Goal: Navigation & Orientation: Find specific page/section

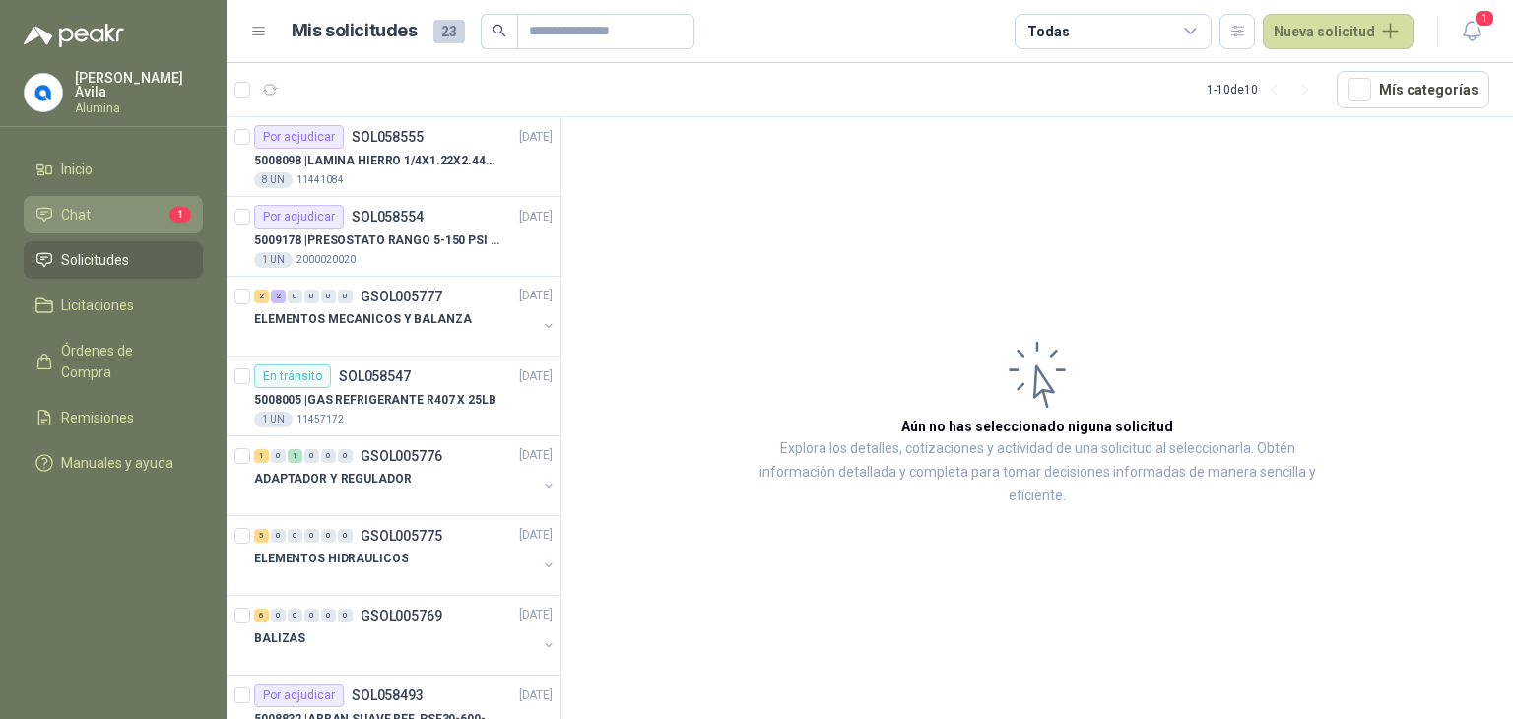
click at [94, 211] on li "Chat 1" at bounding box center [113, 215] width 156 height 22
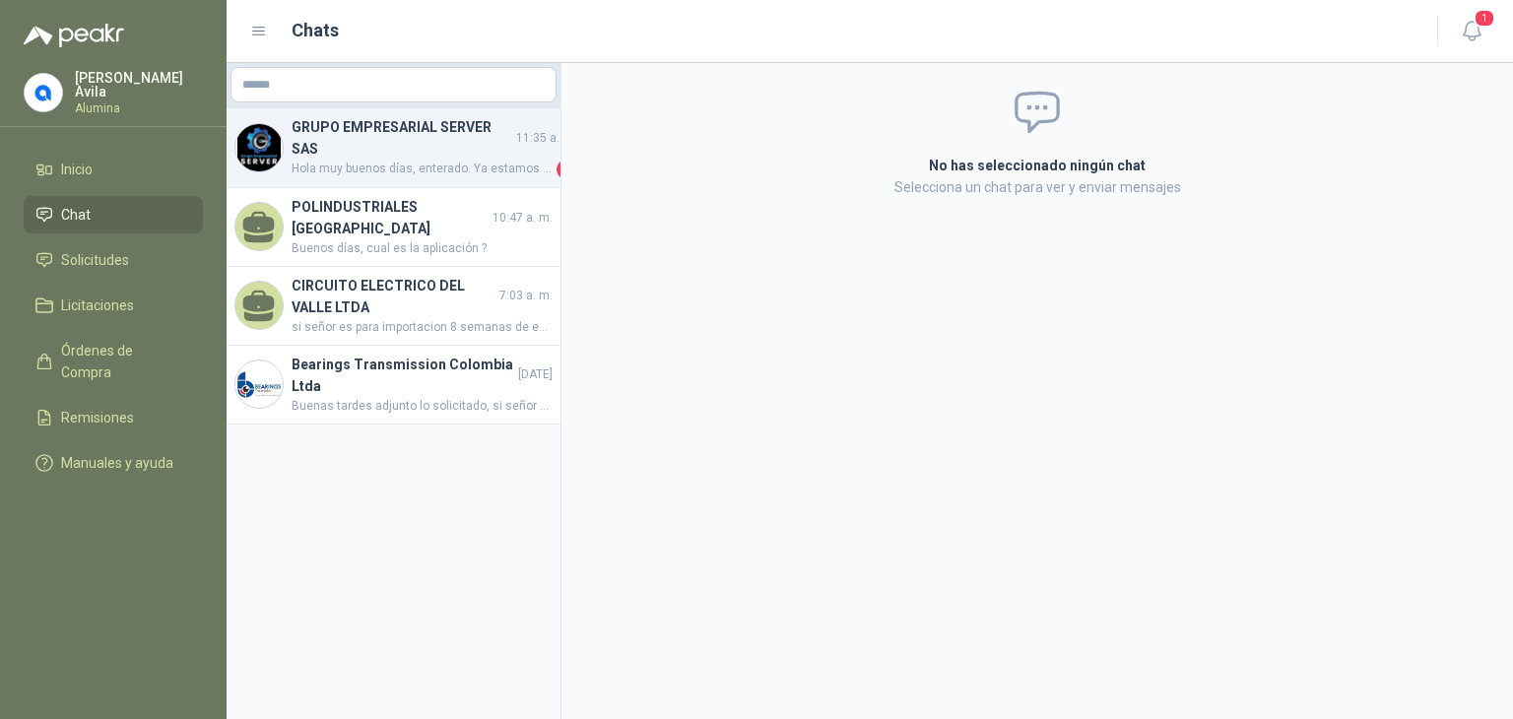
click at [368, 155] on h4 "GRUPO EMPRESARIAL SERVER SAS" at bounding box center [402, 137] width 221 height 43
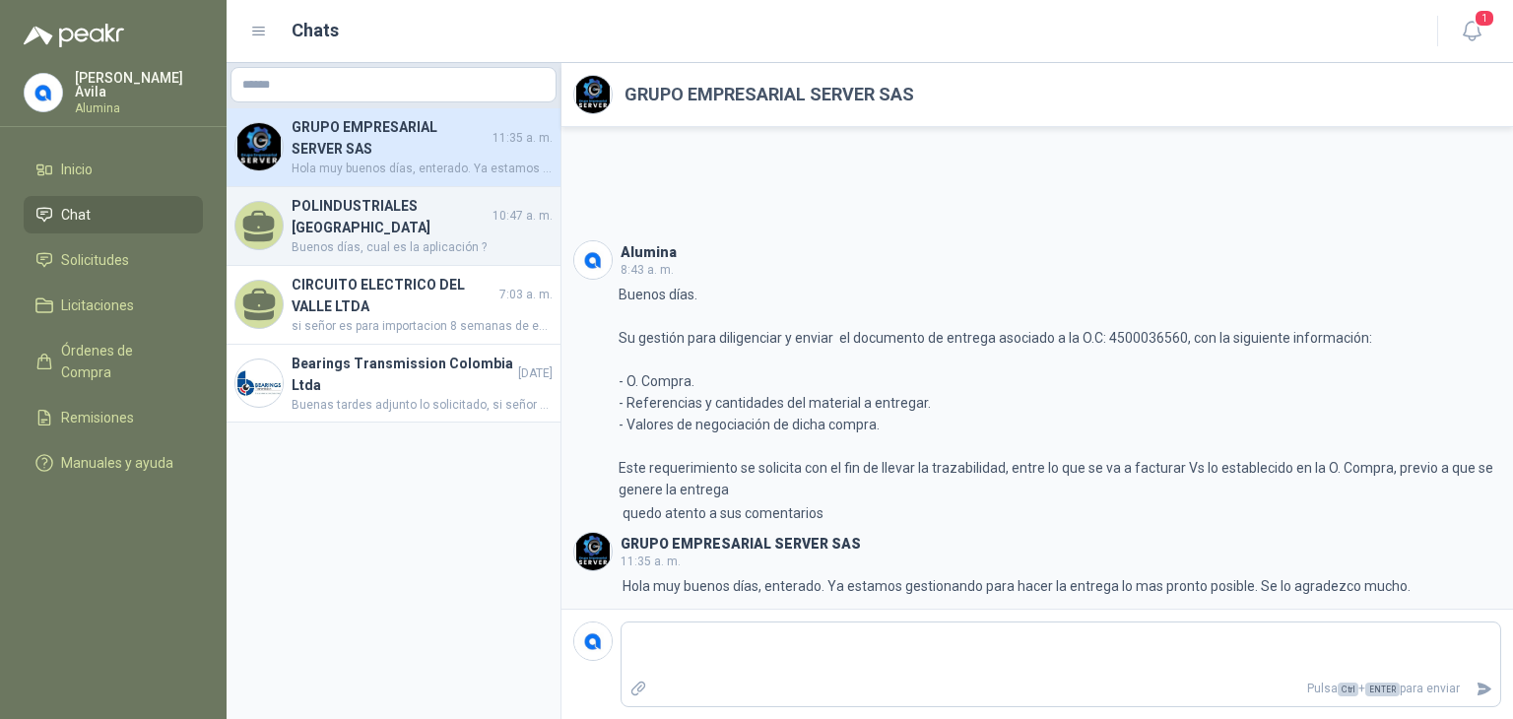
click at [370, 202] on h4 "POLINDUSTRIALES COLOMBIA" at bounding box center [390, 216] width 197 height 43
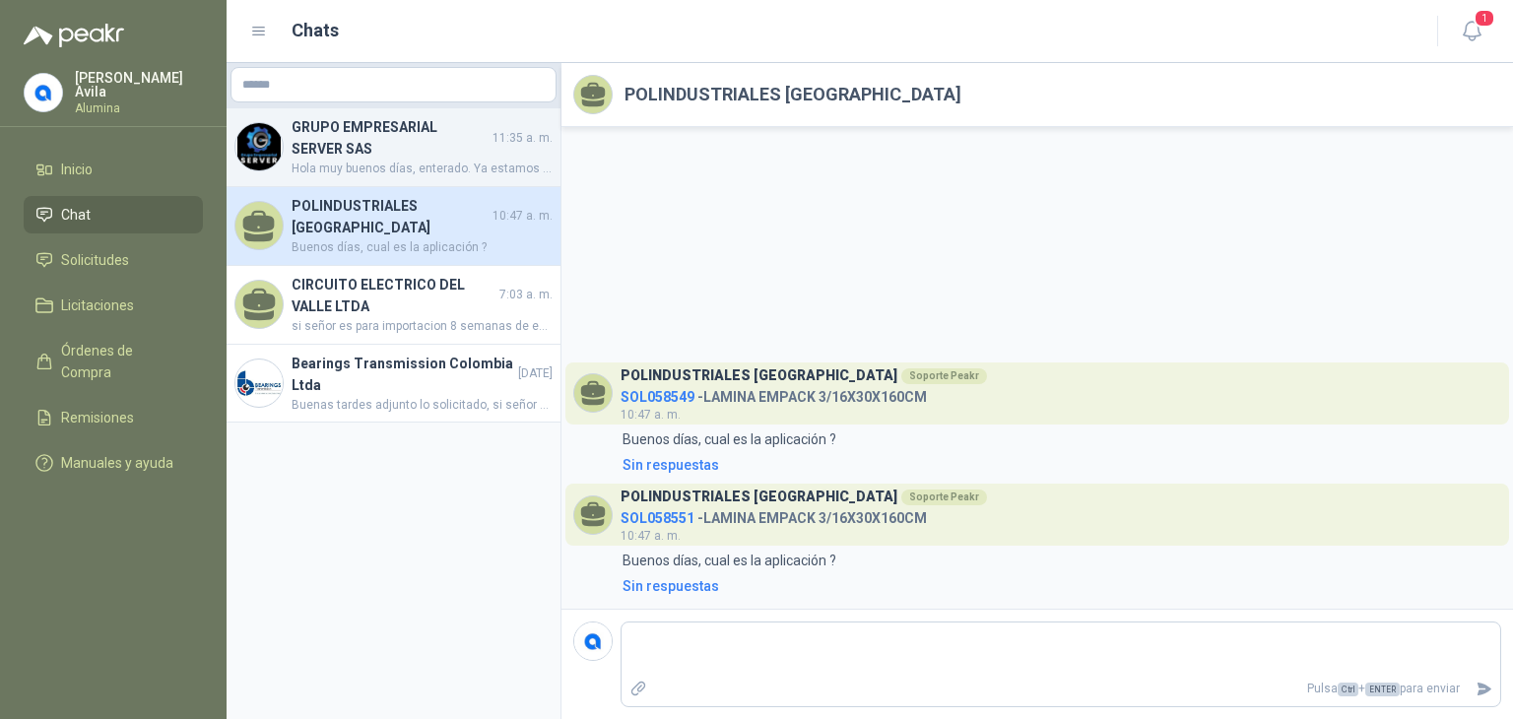
click at [394, 115] on div "GRUPO EMPRESARIAL SERVER SAS 11:35 a. m. Hola muy buenos días, enterado. Ya est…" at bounding box center [394, 147] width 334 height 79
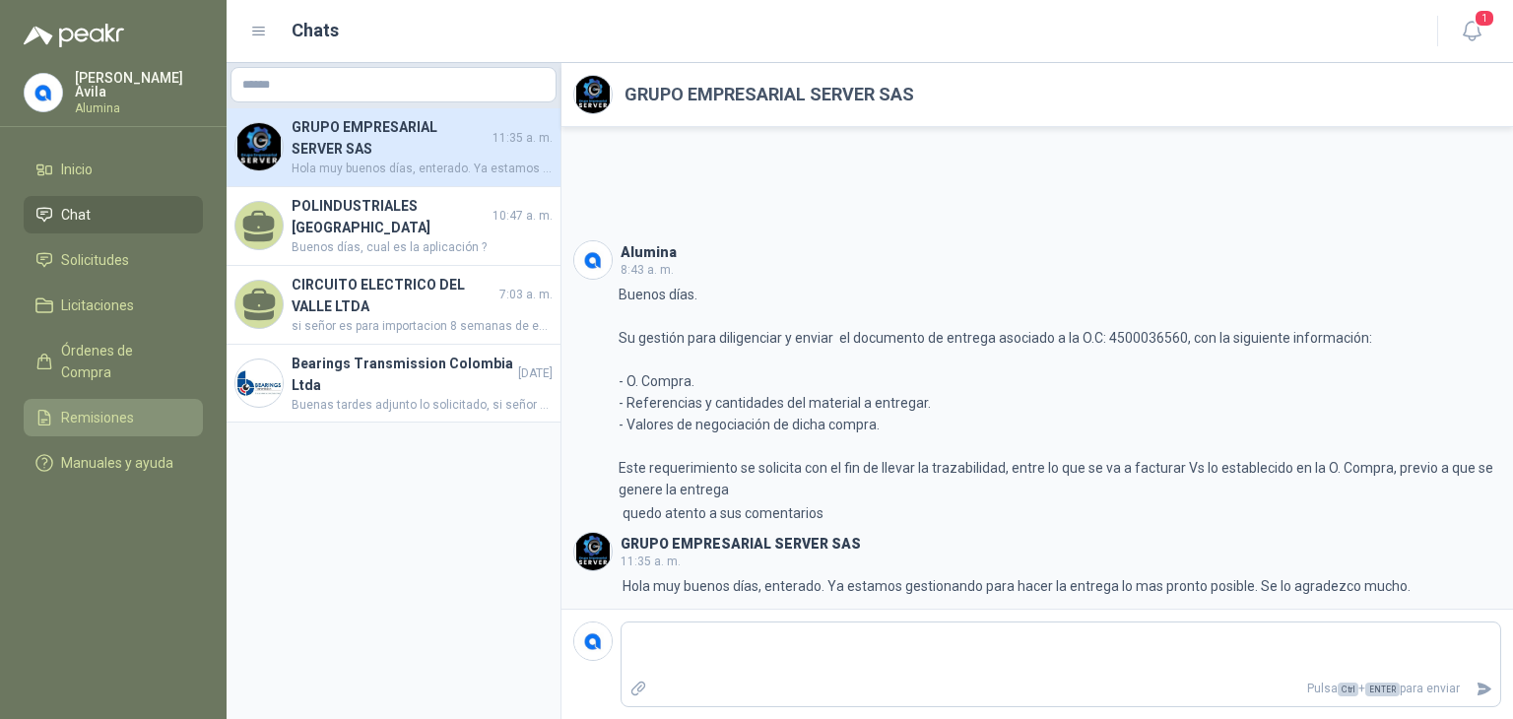
click at [113, 407] on span "Remisiones" at bounding box center [97, 418] width 73 height 22
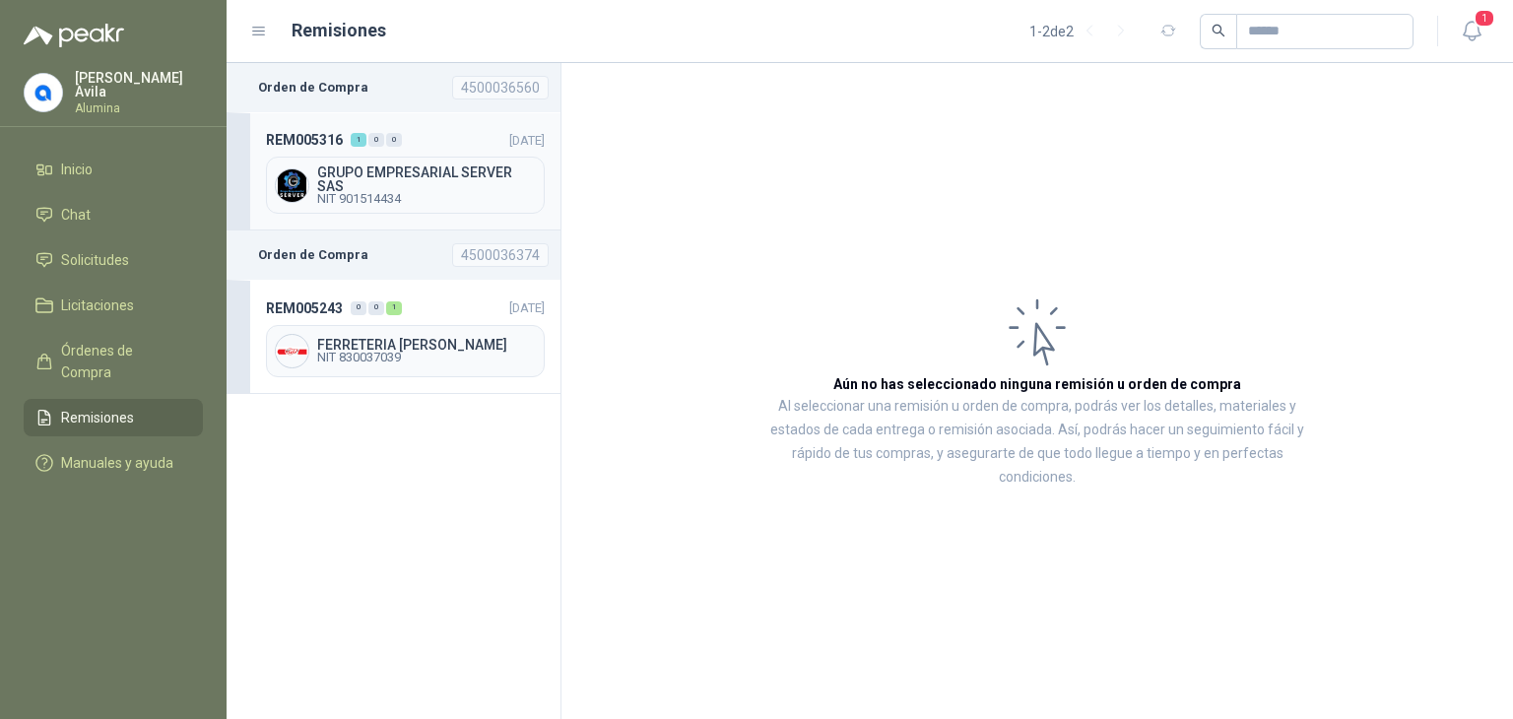
click at [371, 186] on span "GRUPO EMPRESARIAL SERVER SAS" at bounding box center [426, 180] width 219 height 28
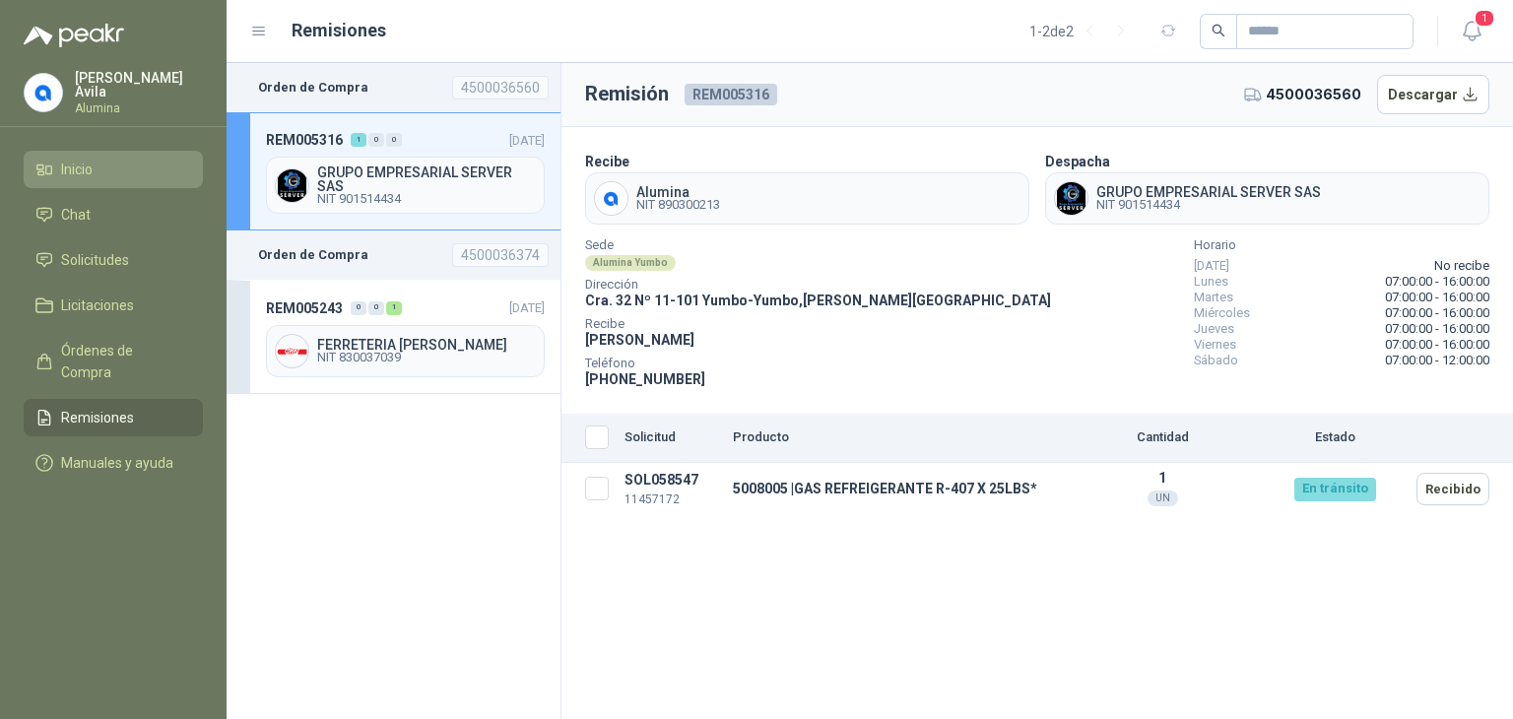
click at [78, 160] on span "Inicio" at bounding box center [77, 170] width 32 height 22
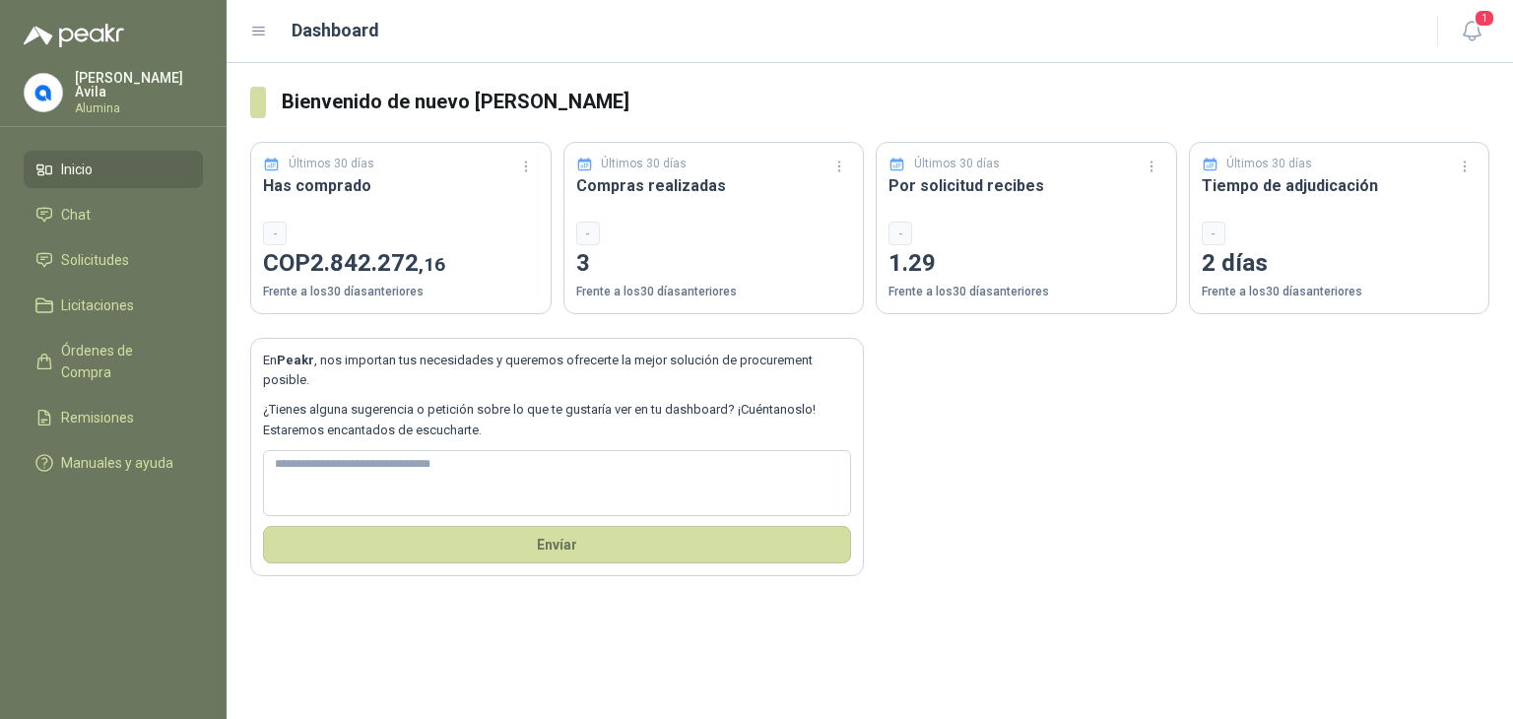
click at [250, 33] on icon at bounding box center [259, 32] width 18 height 18
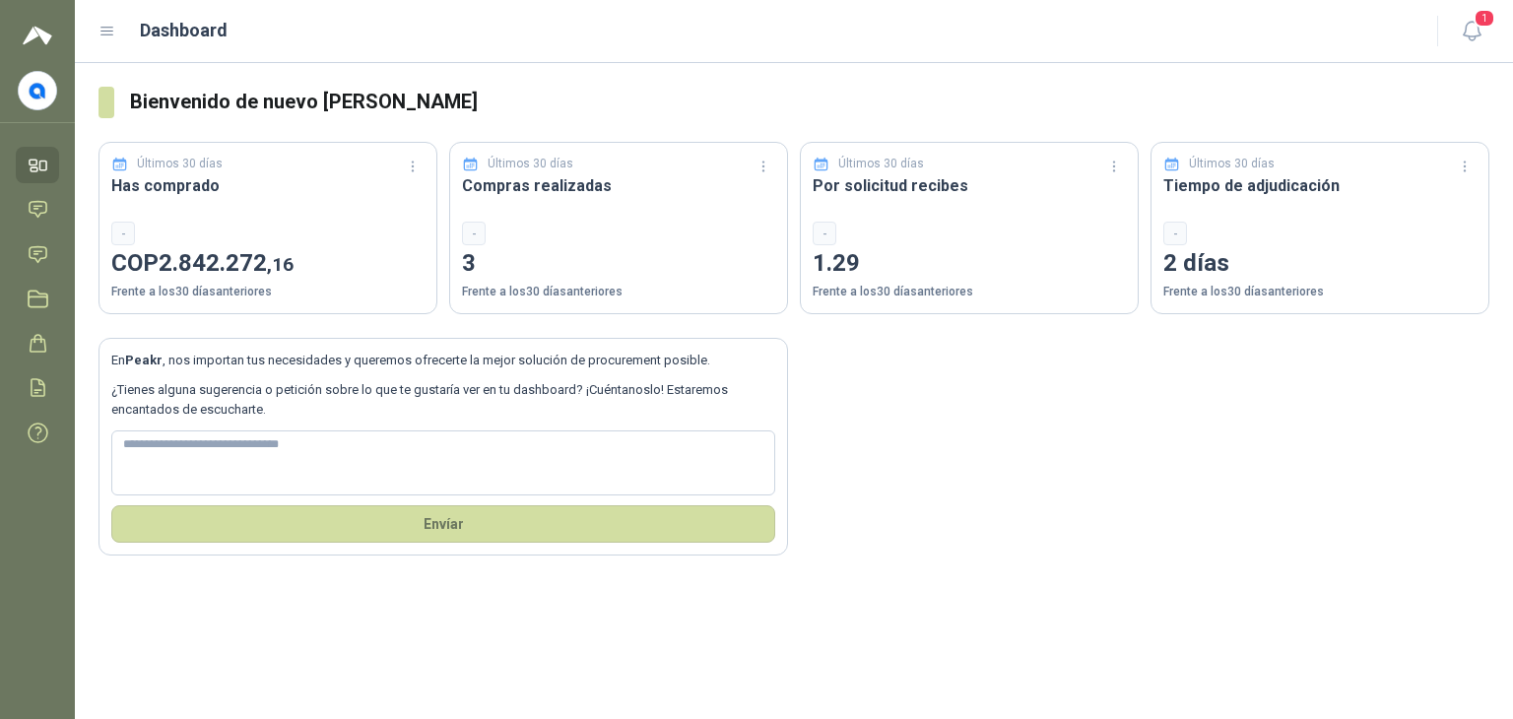
click at [105, 36] on icon at bounding box center [108, 32] width 18 height 18
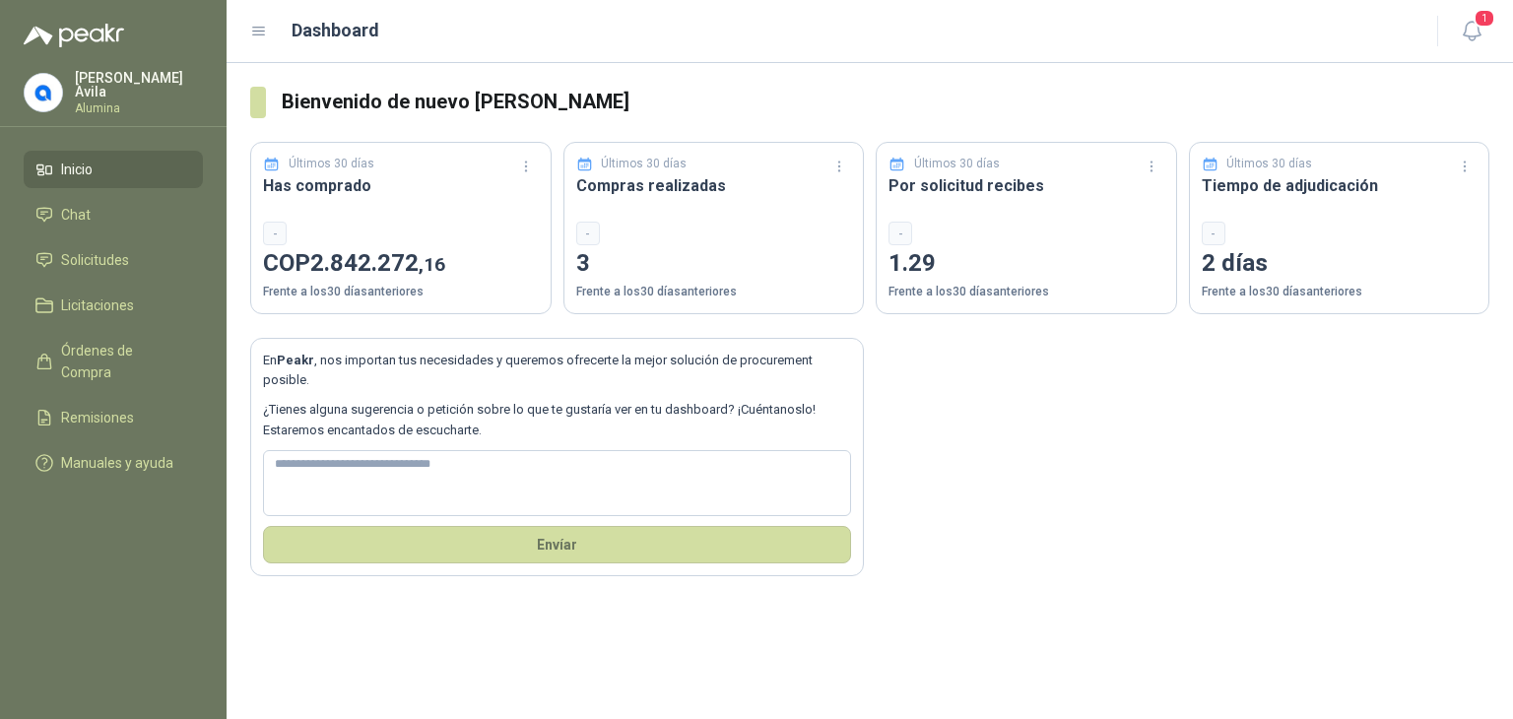
click at [116, 77] on p "Jaime Avila" at bounding box center [139, 85] width 128 height 28
click at [86, 253] on span "Solicitudes" at bounding box center [95, 260] width 68 height 22
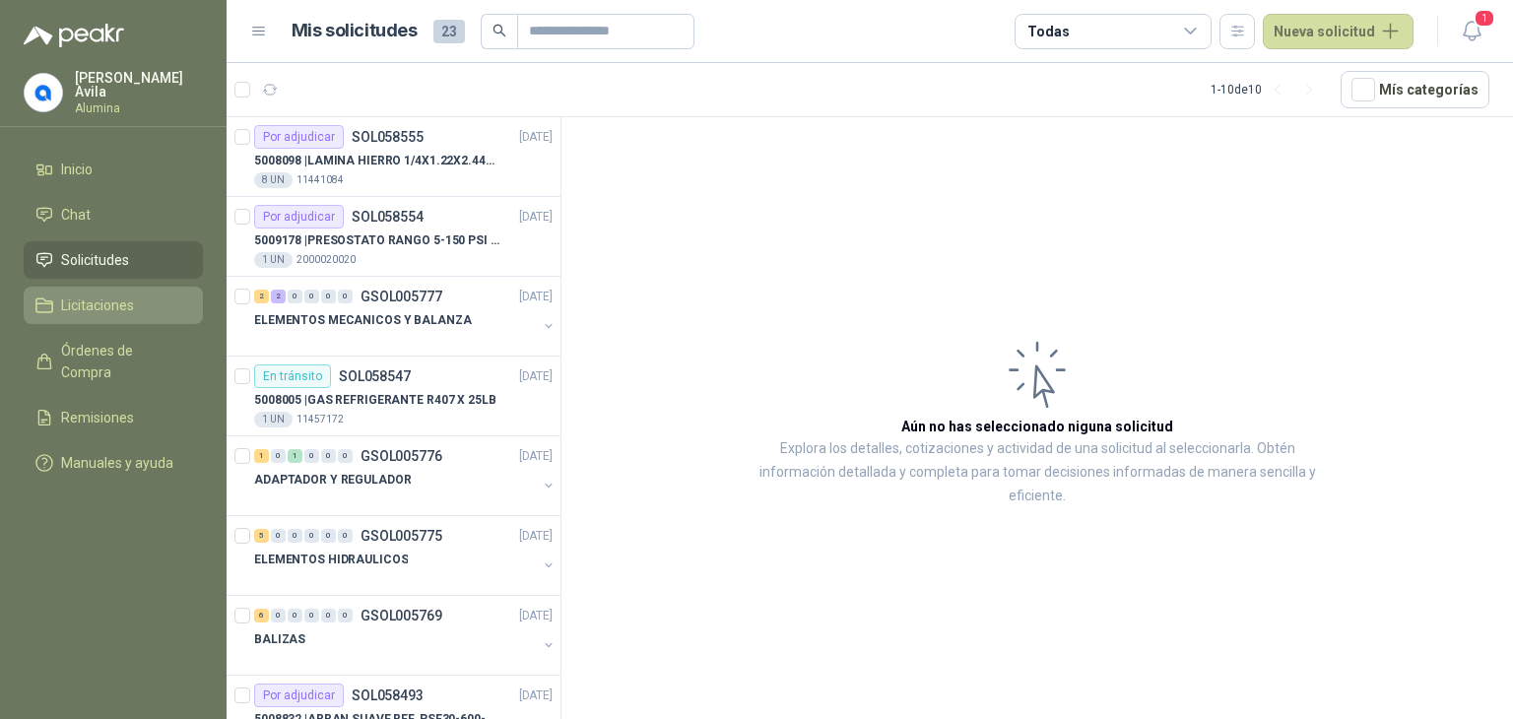
click at [114, 302] on span "Licitaciones" at bounding box center [97, 306] width 73 height 22
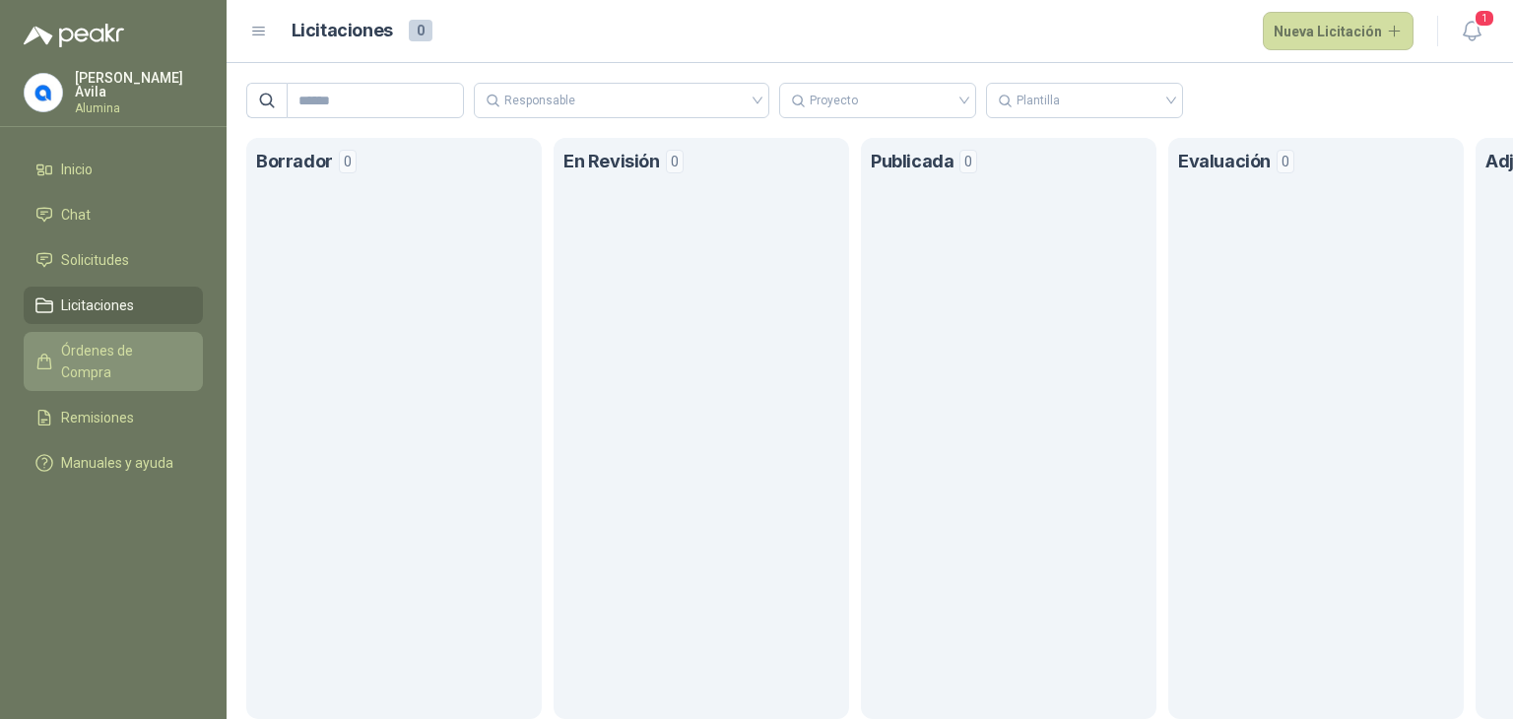
click at [121, 341] on span "Órdenes de Compra" at bounding box center [122, 361] width 123 height 43
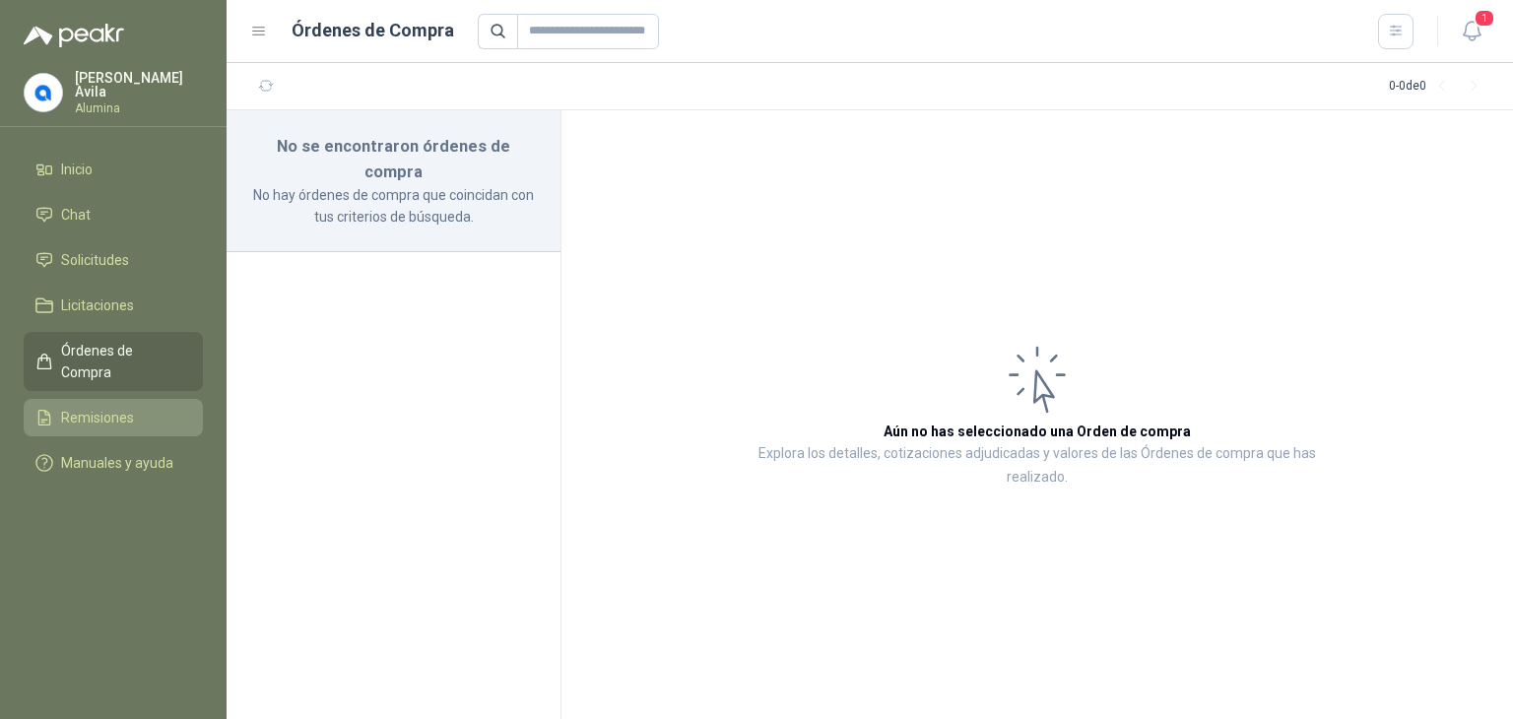
click at [96, 407] on span "Remisiones" at bounding box center [97, 418] width 73 height 22
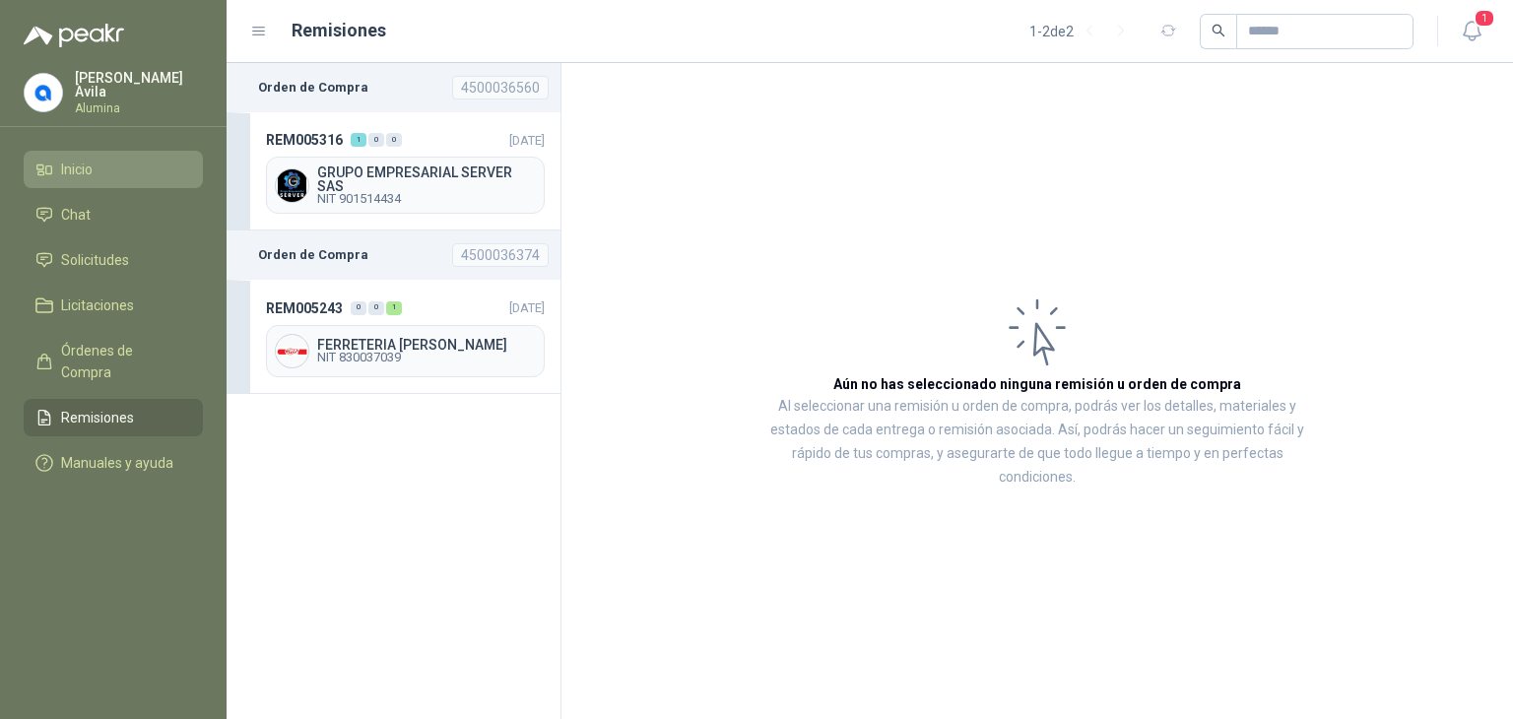
click at [51, 151] on link "Inicio" at bounding box center [113, 169] width 179 height 37
